Goal: Task Accomplishment & Management: Manage account settings

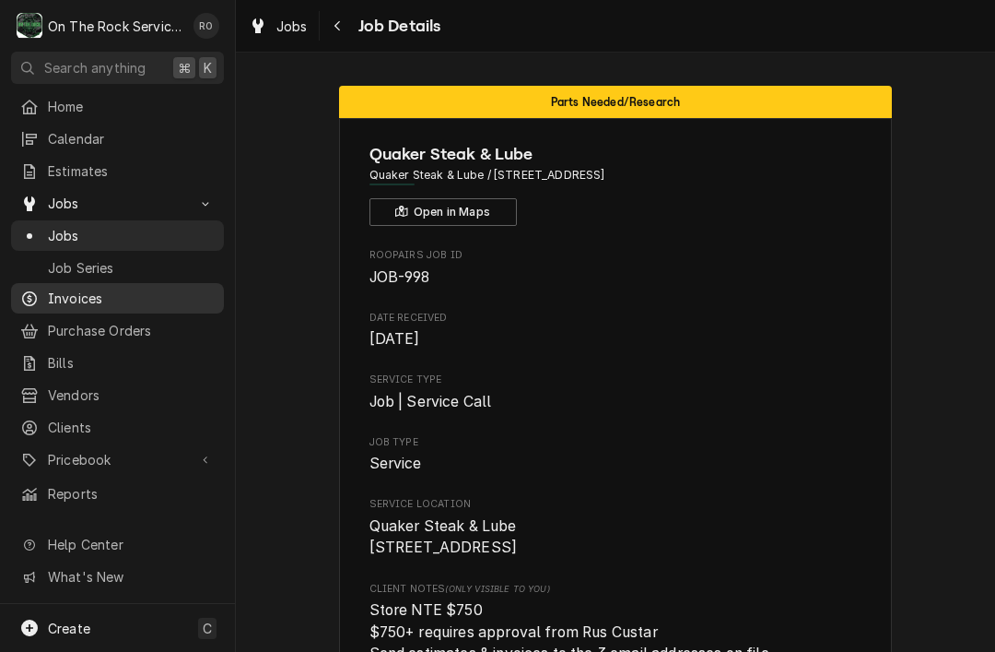
click at [37, 290] on div "Dynamic Content Wrapper" at bounding box center [29, 298] width 18 height 18
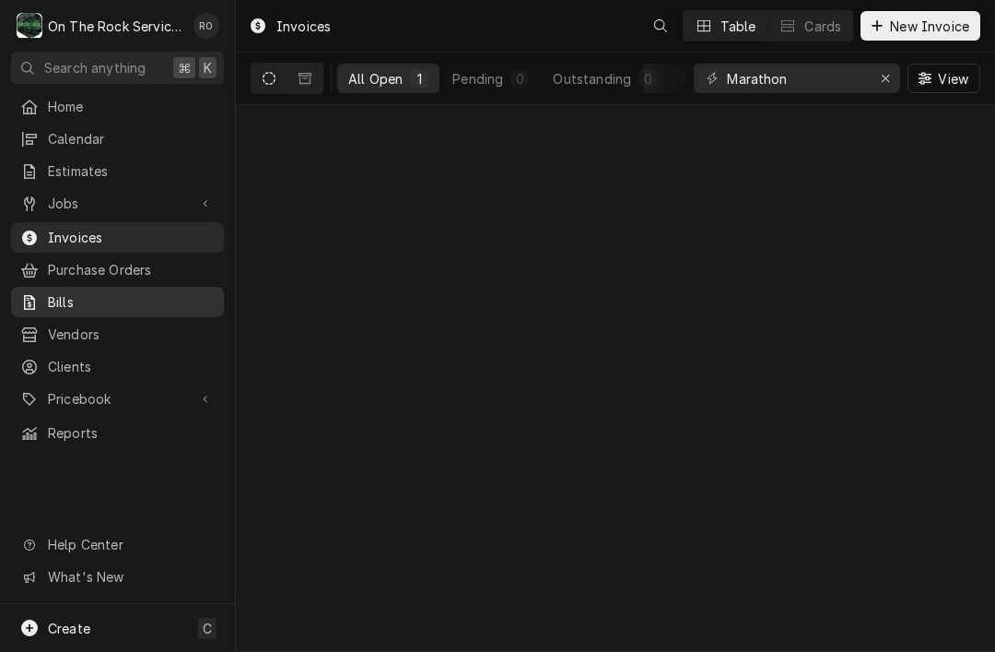
click at [26, 295] on icon "Dynamic Content Wrapper" at bounding box center [29, 302] width 11 height 15
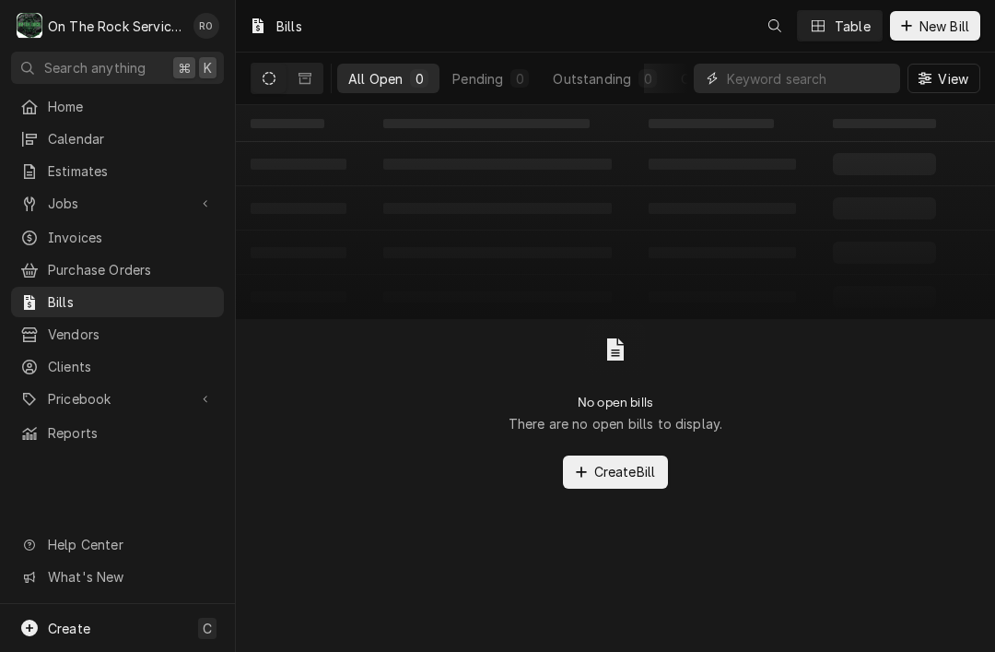
click at [844, 92] on input "Dynamic Content Wrapper" at bounding box center [809, 78] width 164 height 29
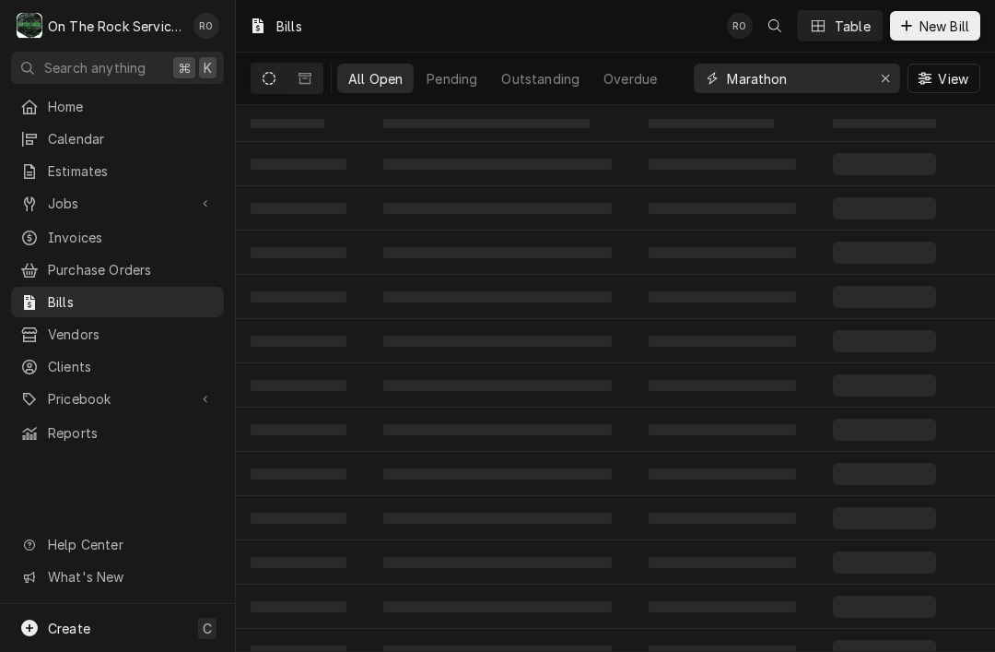
type input "Marathon"
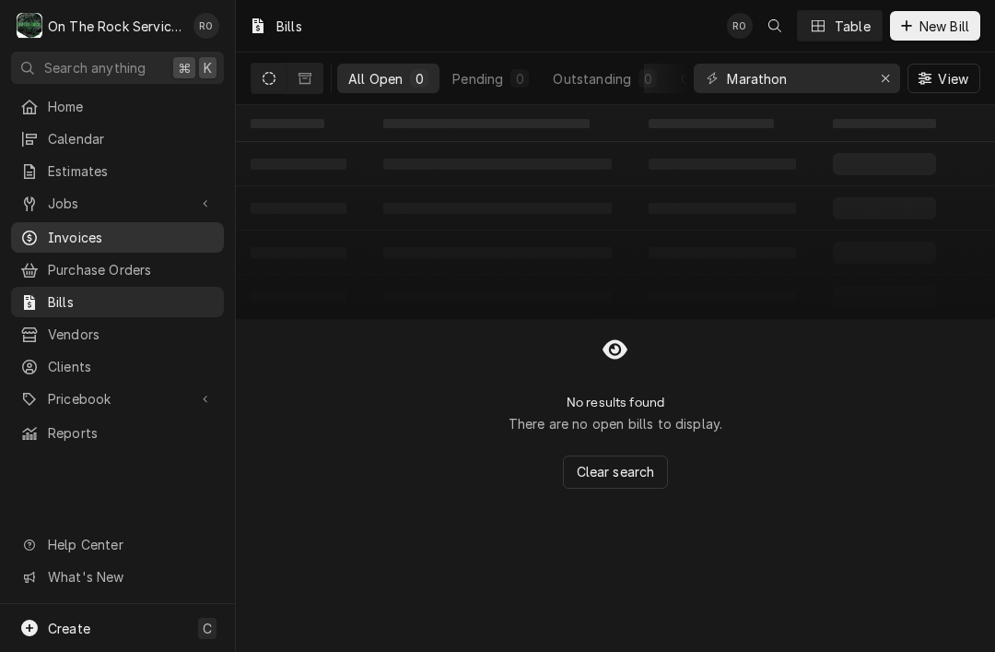
click at [124, 237] on span "Invoices" at bounding box center [131, 237] width 167 height 19
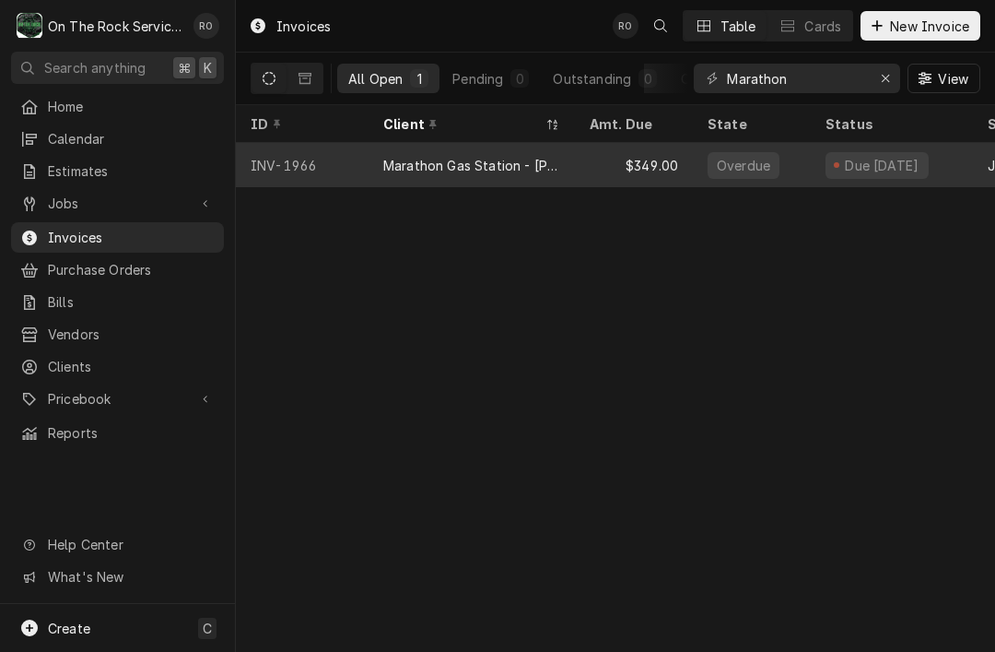
click at [546, 160] on div "Marathon Gas Station - [PERSON_NAME]" at bounding box center [471, 165] width 177 height 19
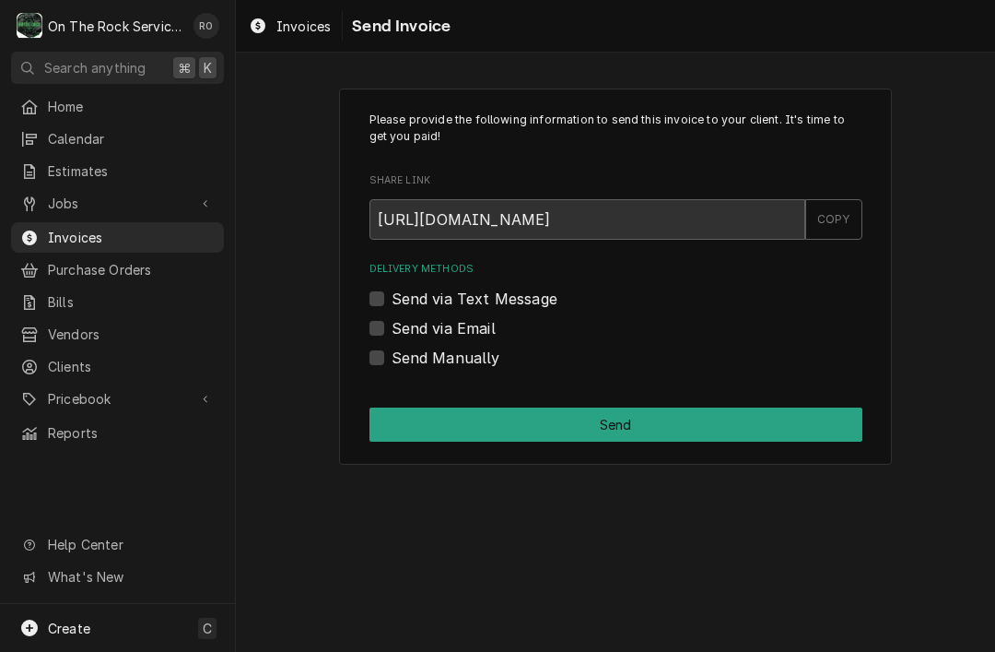
click at [534, 299] on label "Send via Text Message" at bounding box center [475, 299] width 166 height 22
click at [534, 299] on input "Send via Text Message" at bounding box center [638, 308] width 493 height 41
checkbox input "true"
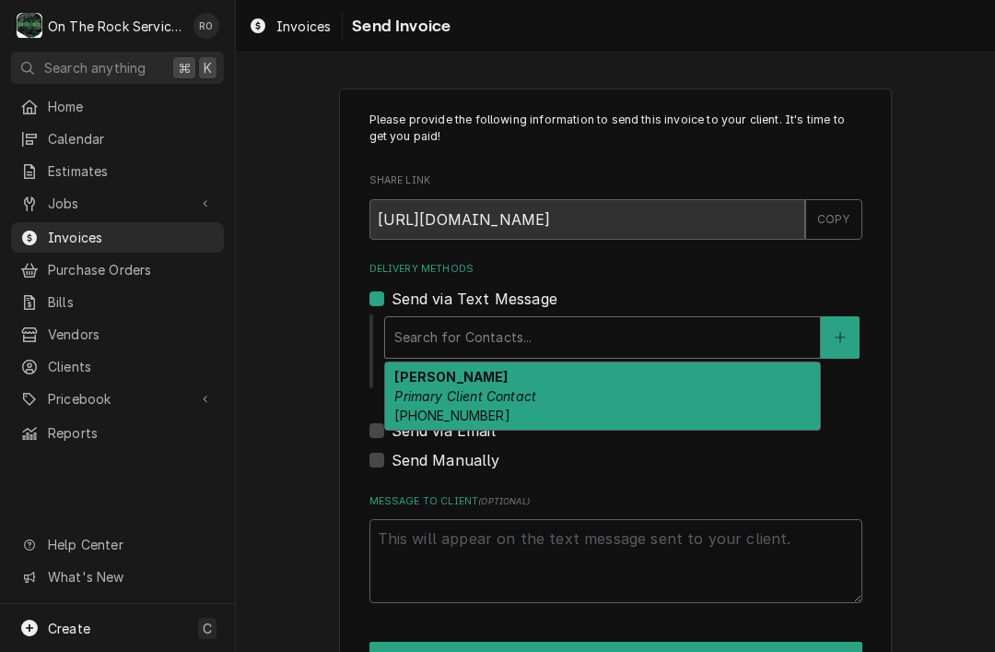
click at [588, 393] on div "Shakti Basnet Primary Client Contact (413) 364-2456" at bounding box center [602, 395] width 435 height 67
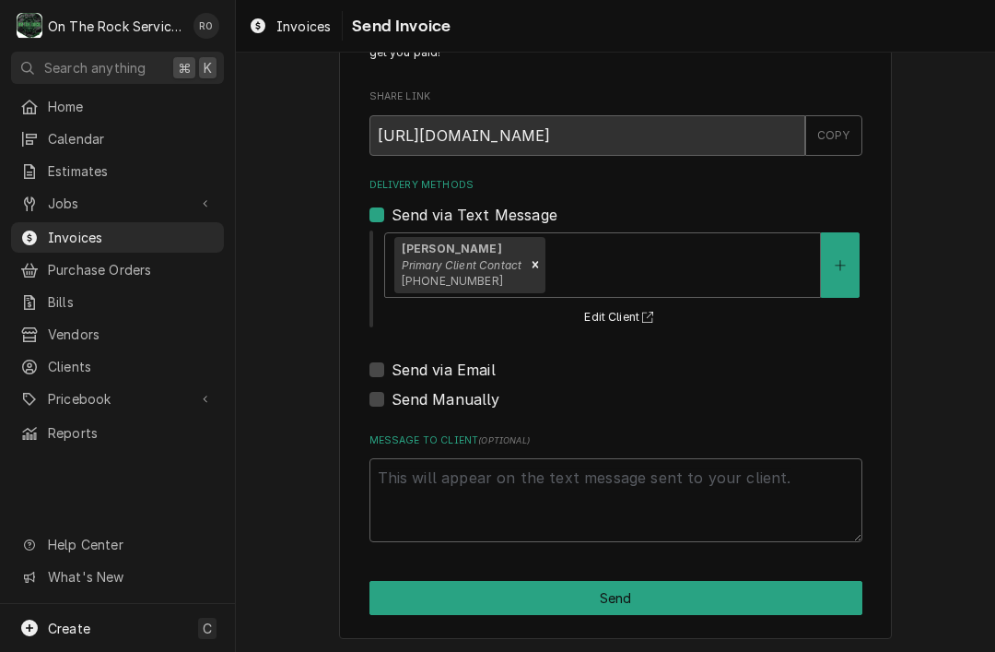
scroll to position [83, 0]
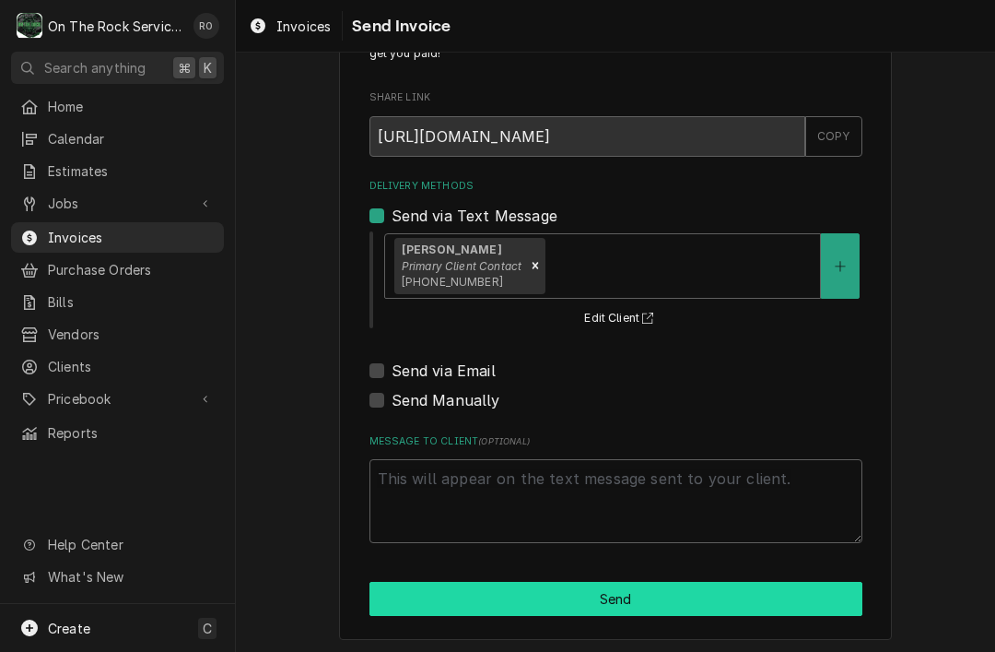
click at [743, 581] on button "Send" at bounding box center [616, 598] width 493 height 34
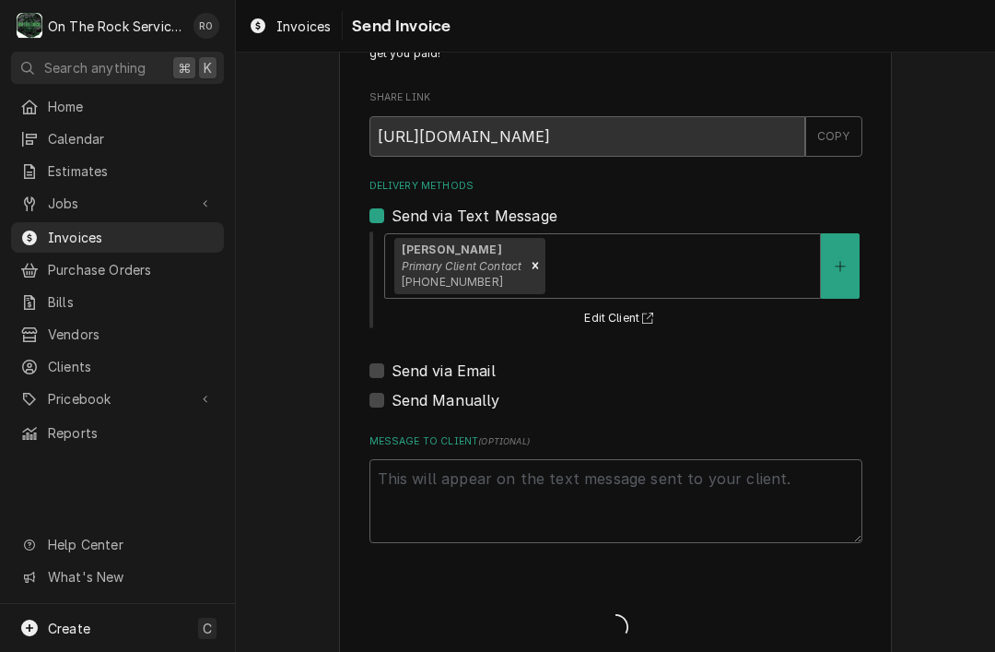
type textarea "x"
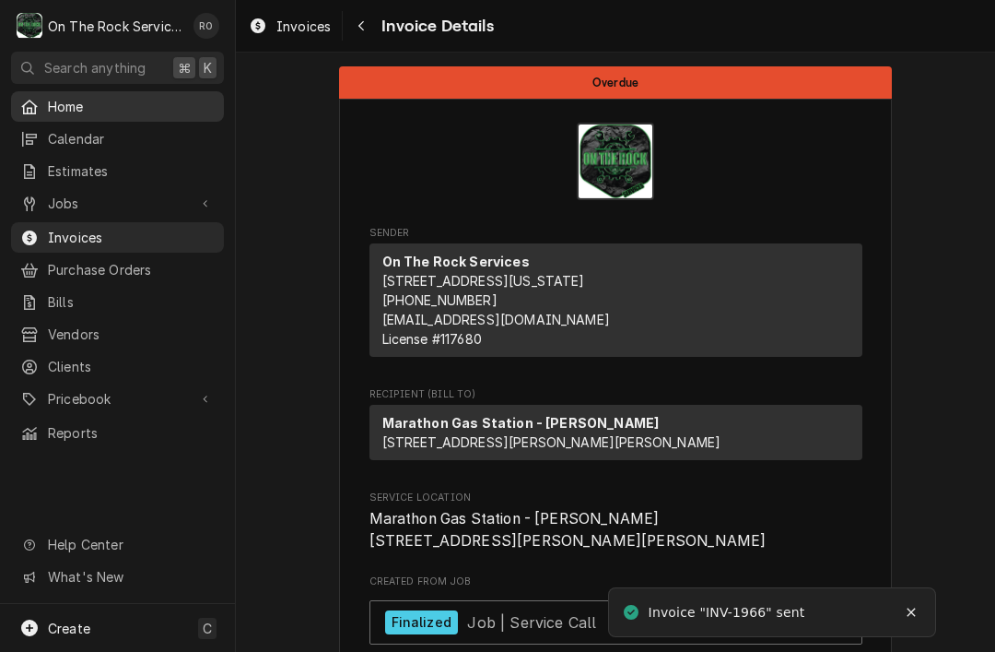
click at [51, 106] on span "Home" at bounding box center [131, 106] width 167 height 19
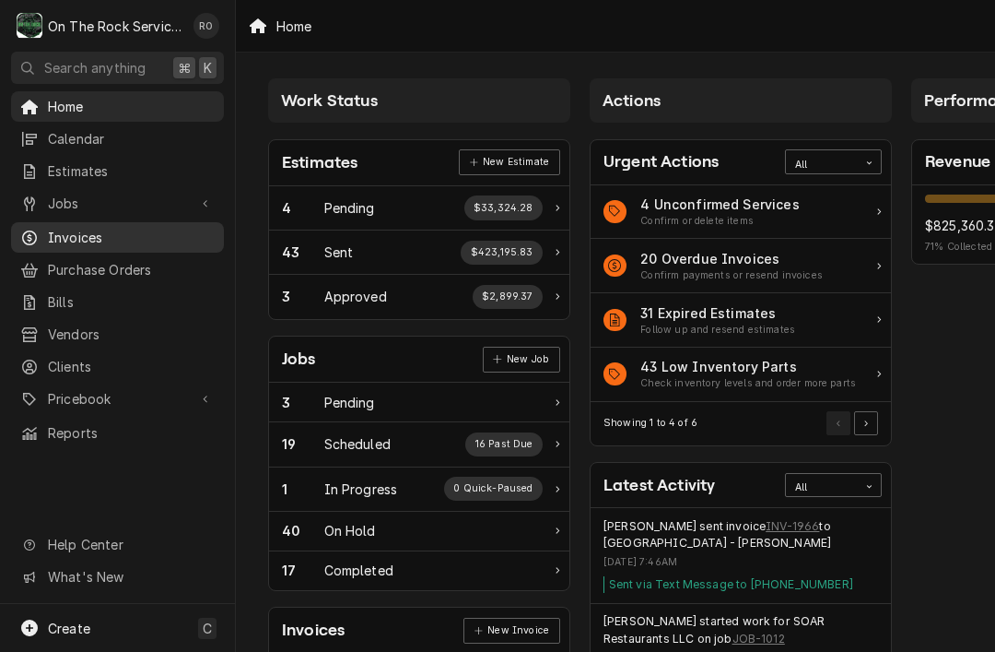
click at [48, 238] on span "Invoices" at bounding box center [131, 237] width 167 height 19
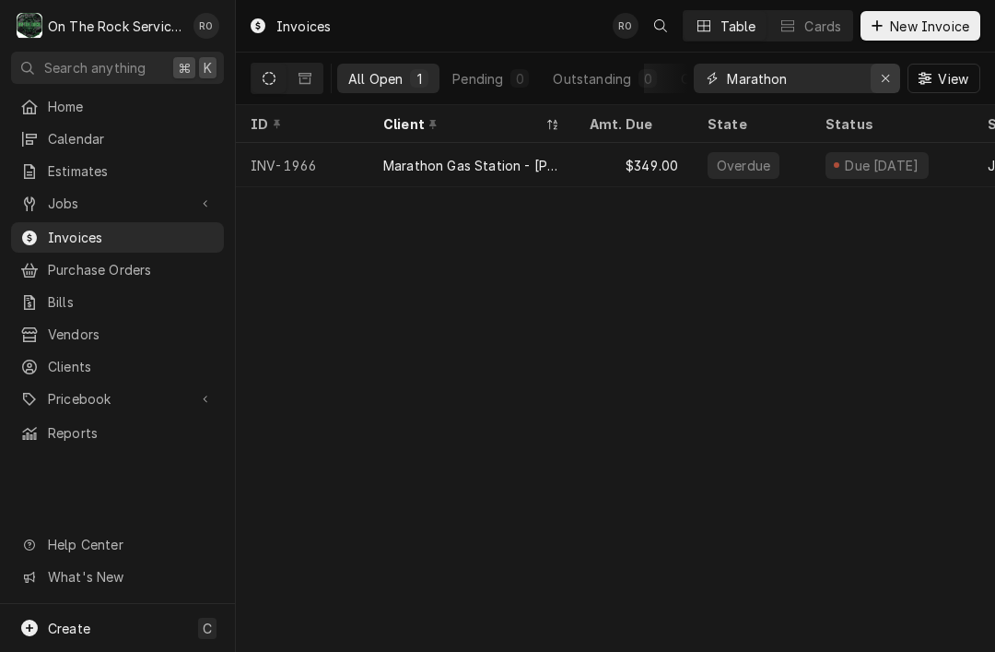
click at [888, 83] on icon "Erase input" at bounding box center [886, 78] width 10 height 13
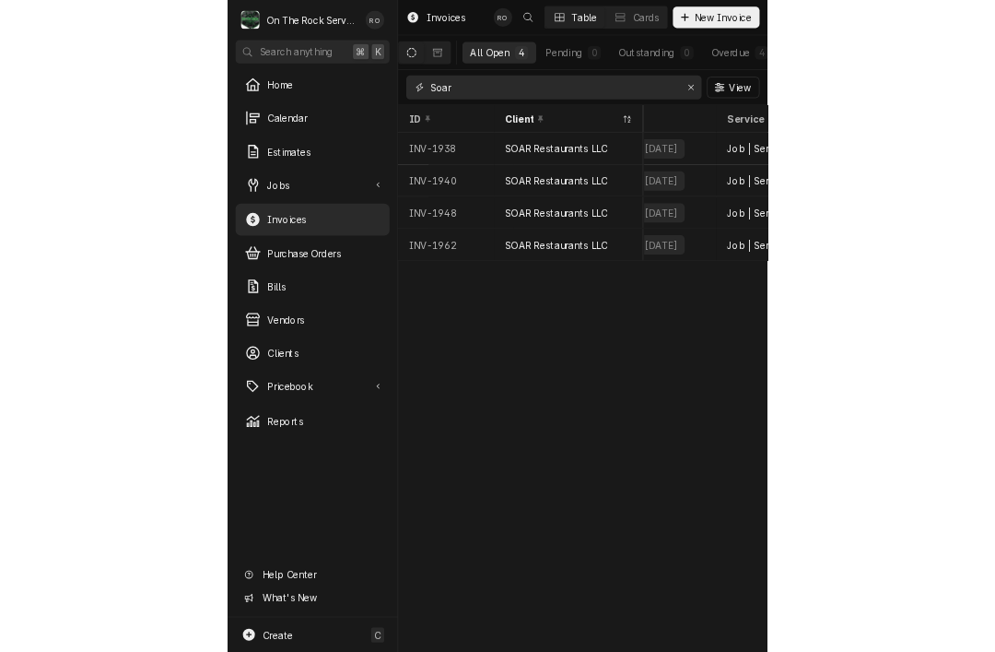
scroll to position [0, 270]
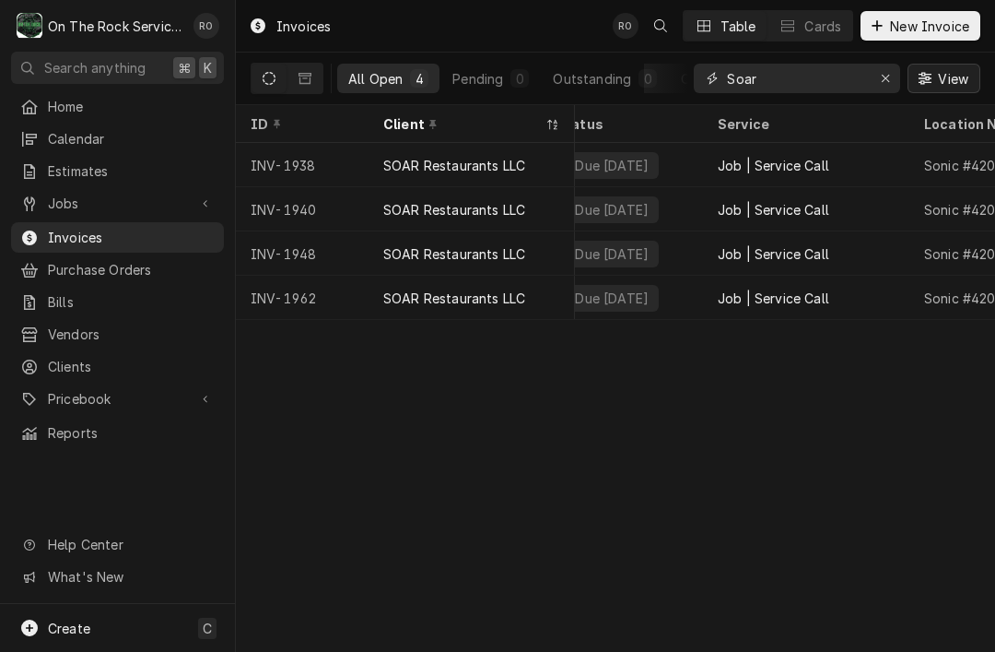
type input "Soar"
click at [944, 81] on span "View" at bounding box center [953, 78] width 38 height 19
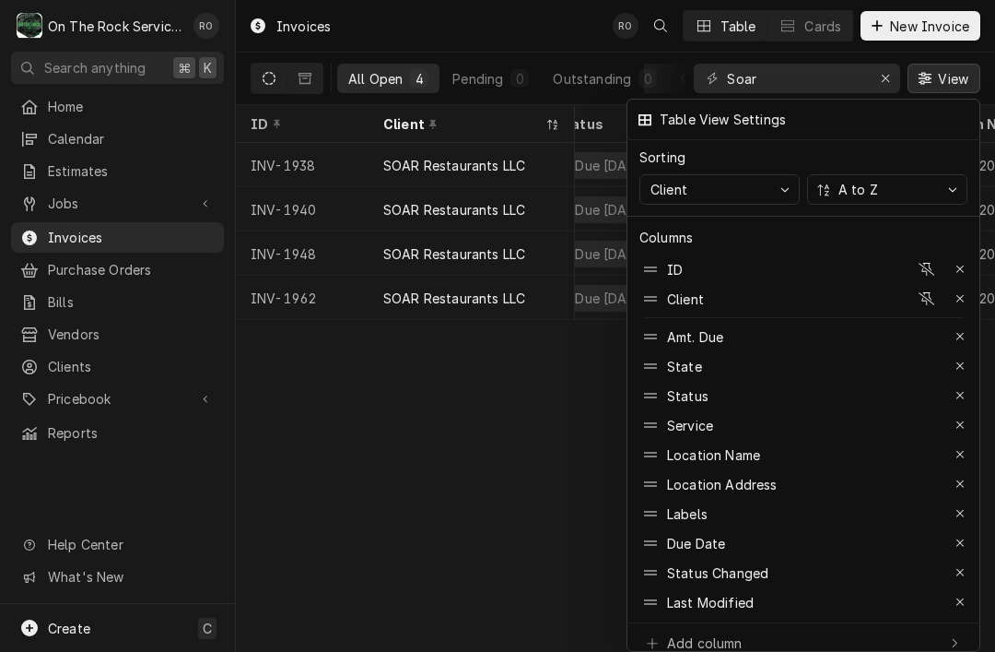
click at [729, 27] on div at bounding box center [497, 326] width 995 height 652
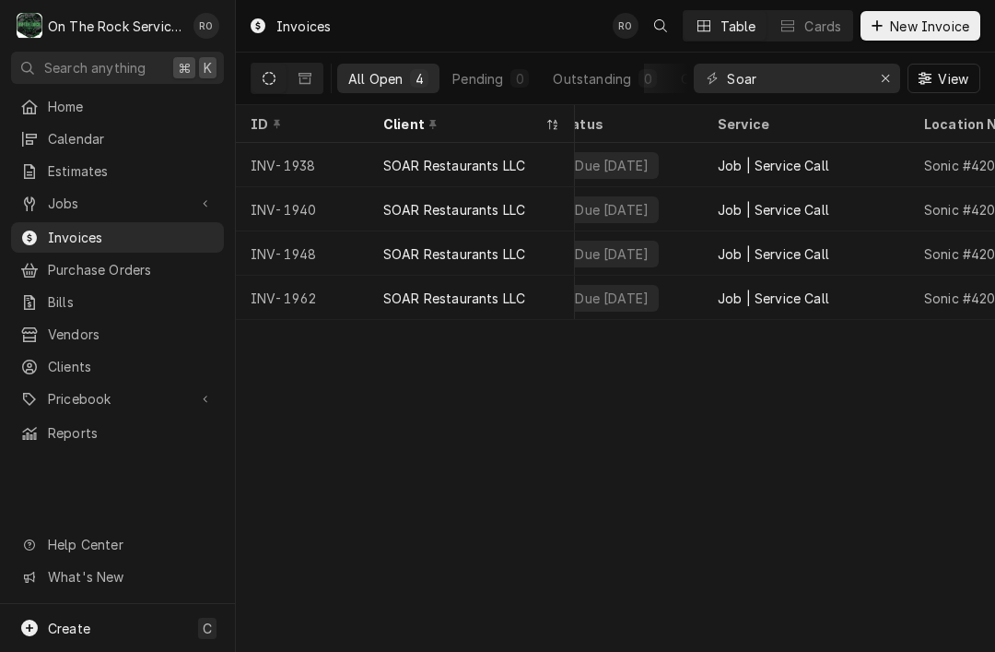
click at [699, 32] on div "Dynamic Content Wrapper" at bounding box center [704, 26] width 18 height 18
click at [828, 13] on button "Cards" at bounding box center [810, 25] width 85 height 29
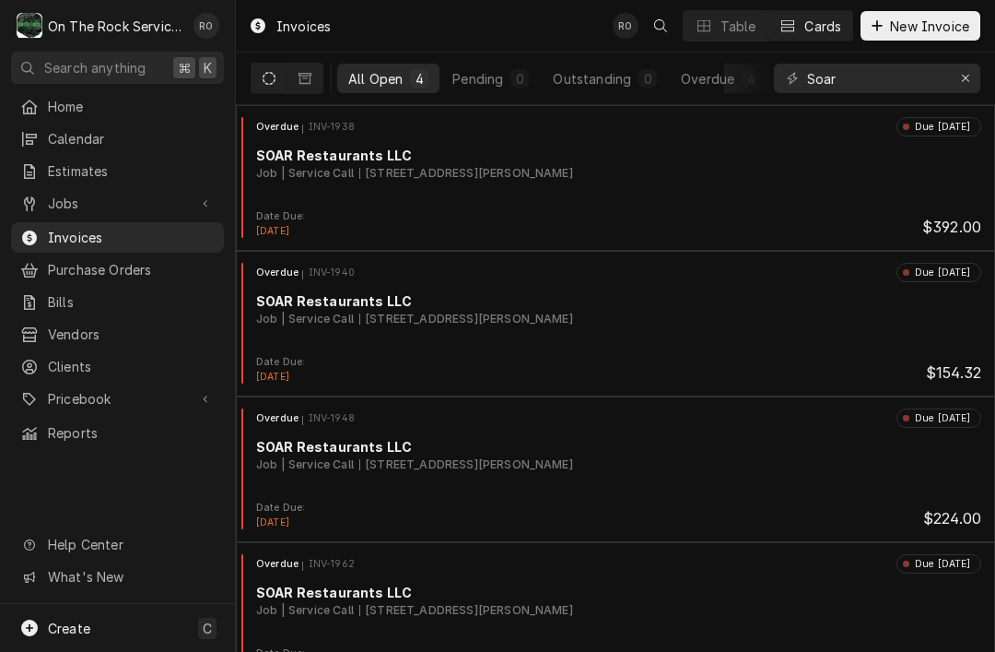
scroll to position [0, 0]
